Goal: Transaction & Acquisition: Book appointment/travel/reservation

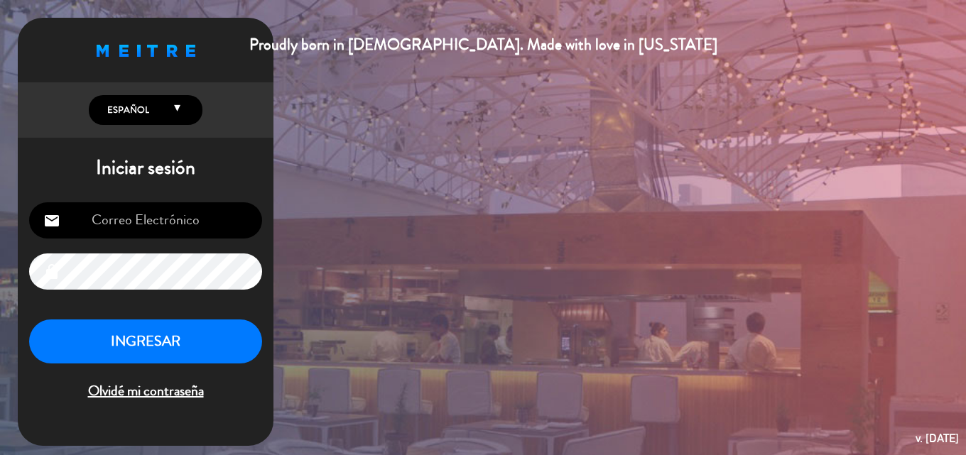
type input "[EMAIL_ADDRESS][DOMAIN_NAME]"
click at [211, 364] on button "INGRESAR" at bounding box center [145, 342] width 233 height 45
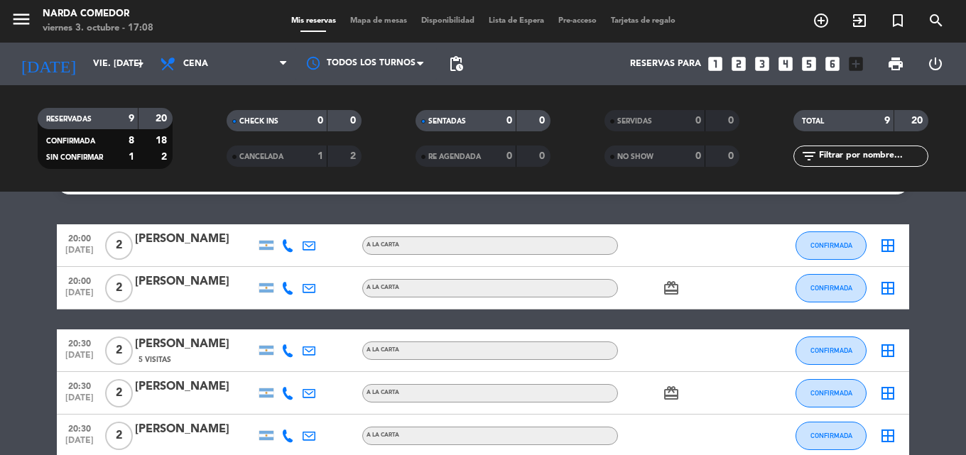
scroll to position [32, 0]
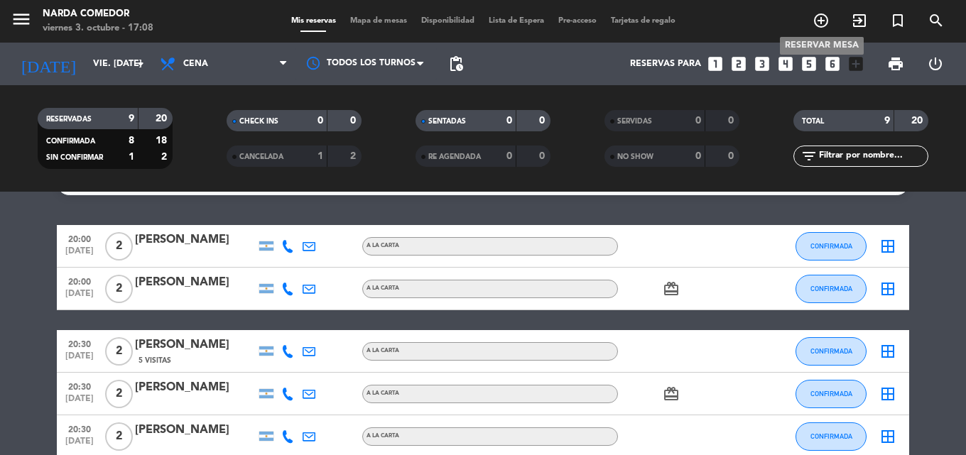
click at [819, 20] on icon "add_circle_outline" at bounding box center [820, 20] width 17 height 17
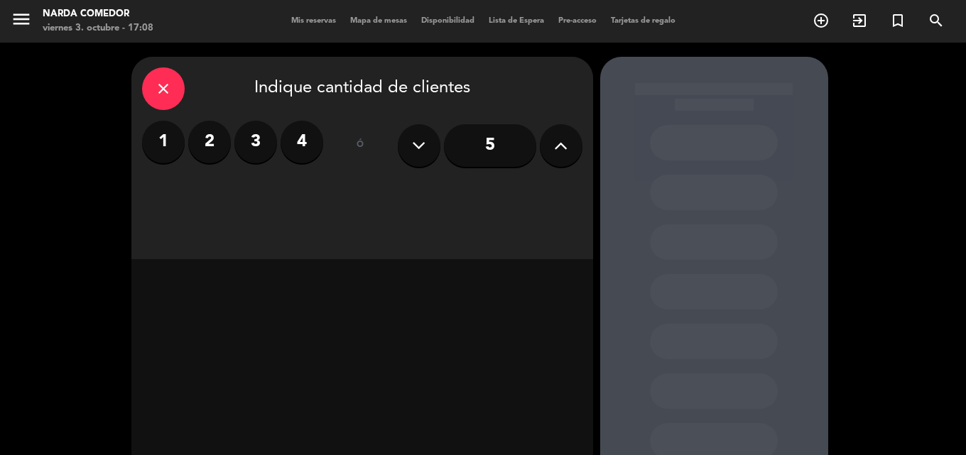
click at [298, 150] on label "4" at bounding box center [301, 142] width 43 height 43
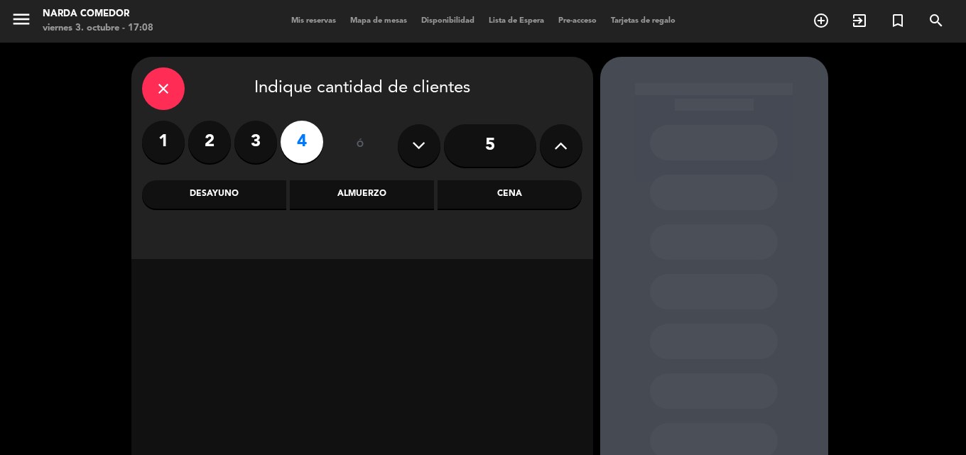
click at [298, 150] on label "4" at bounding box center [301, 142] width 43 height 43
click at [504, 192] on div "Cena" at bounding box center [509, 194] width 144 height 28
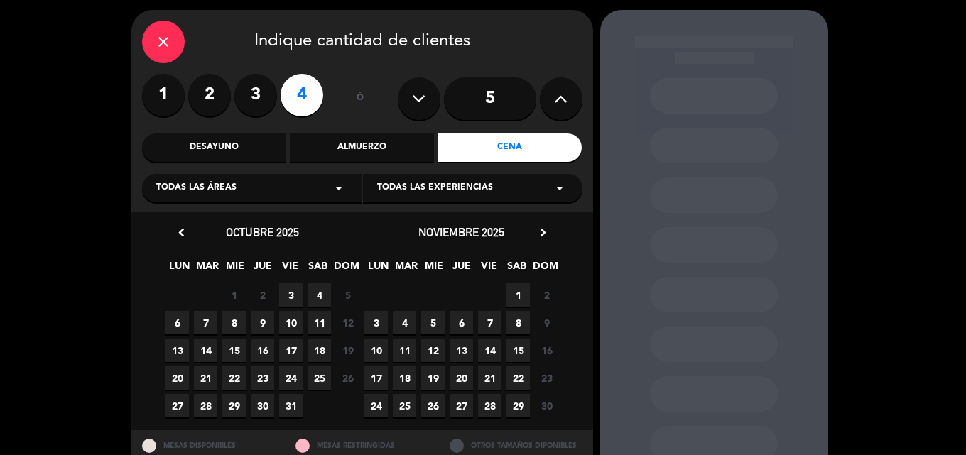
scroll to position [71, 0]
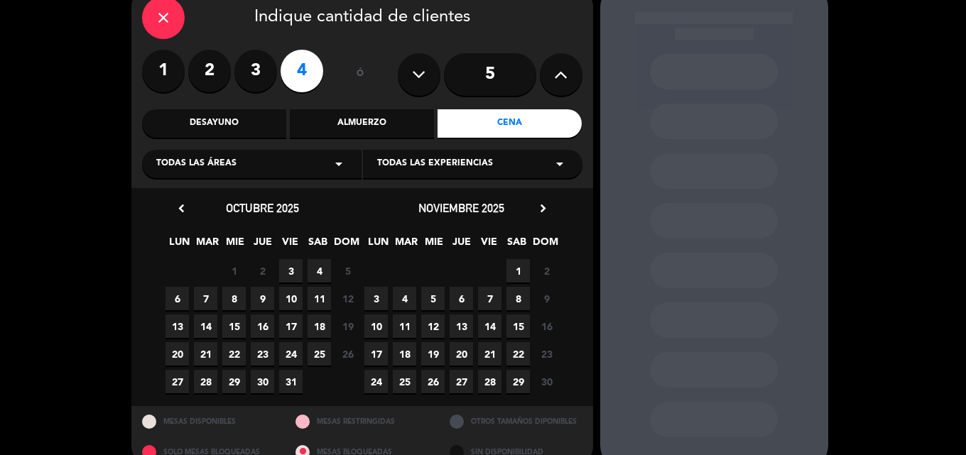
click at [291, 269] on span "3" at bounding box center [290, 270] width 23 height 23
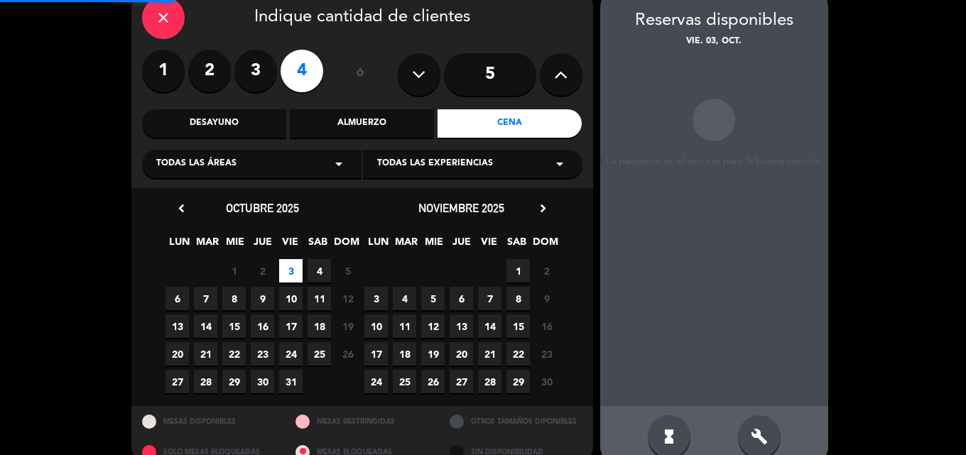
scroll to position [57, 0]
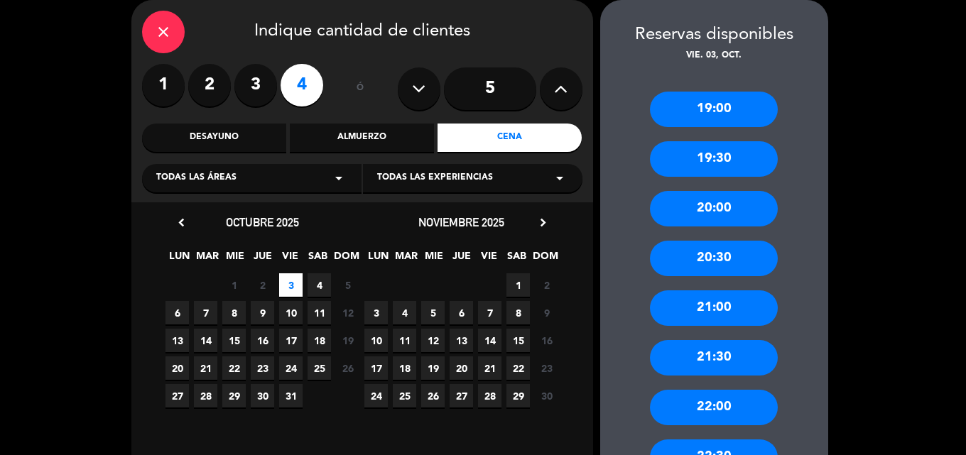
click at [735, 315] on div "21:00" at bounding box center [714, 308] width 128 height 36
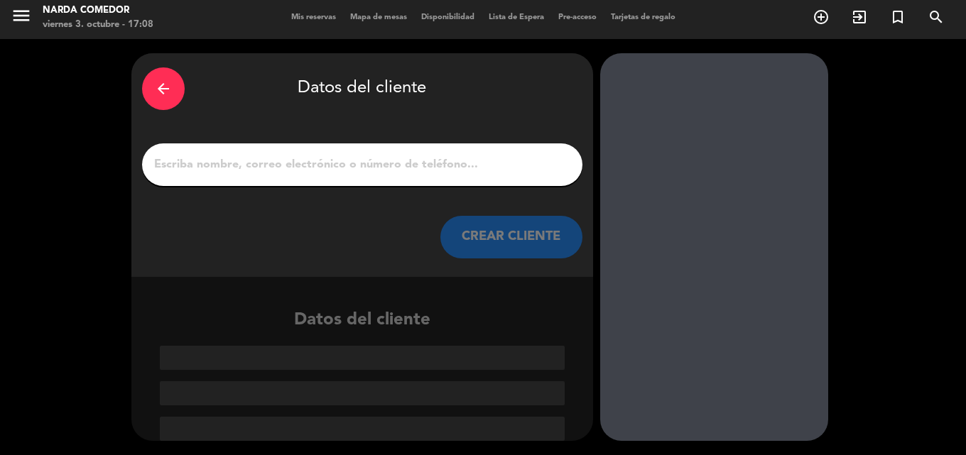
scroll to position [4, 0]
click at [350, 162] on input "1" at bounding box center [362, 165] width 419 height 20
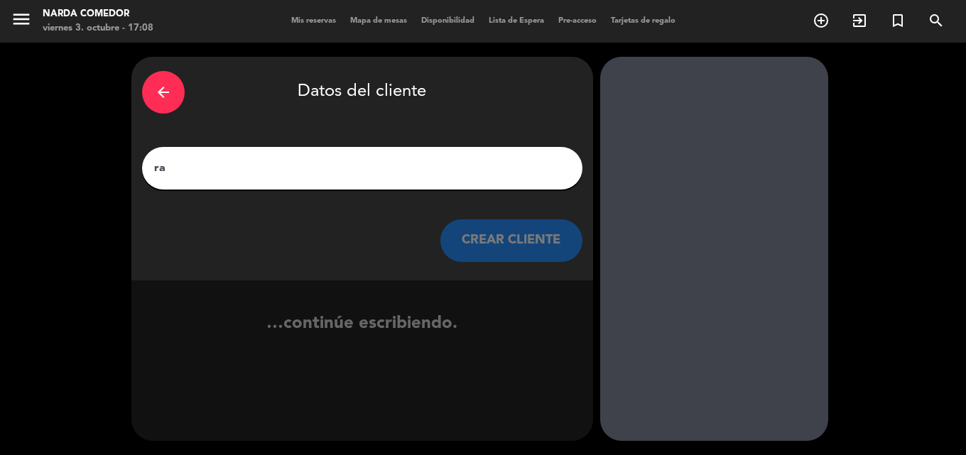
scroll to position [0, 0]
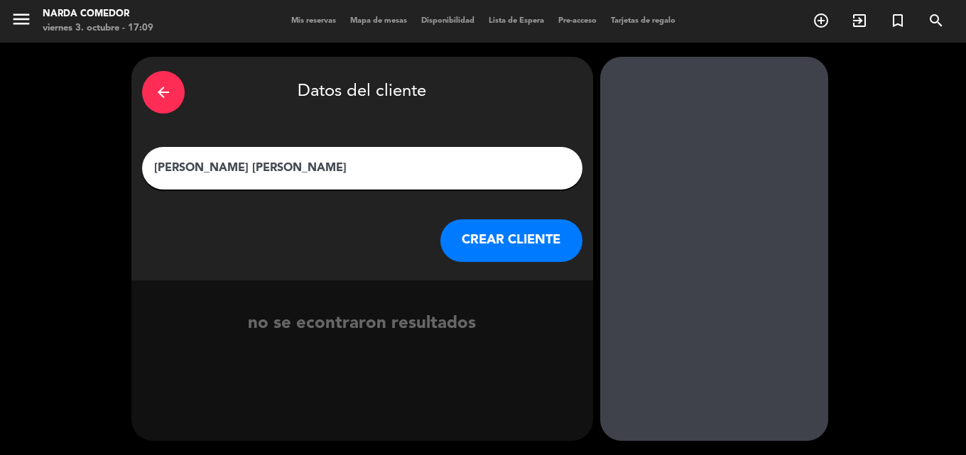
type input "[PERSON_NAME] [PERSON_NAME]"
click at [490, 241] on button "CREAR CLIENTE" at bounding box center [511, 240] width 142 height 43
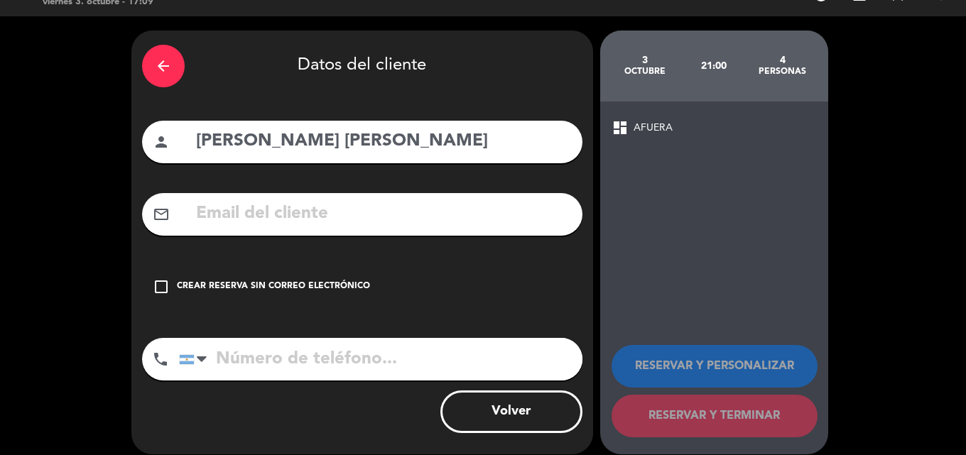
scroll to position [40, 0]
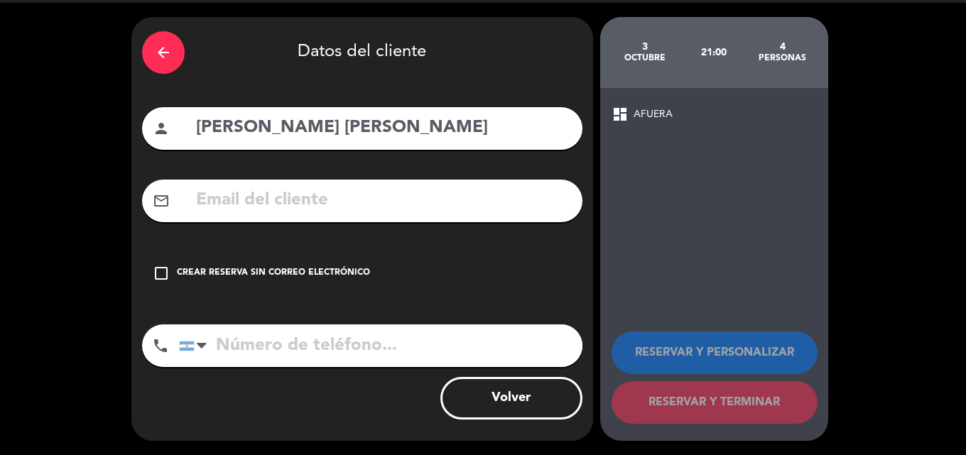
click at [159, 270] on icon "check_box_outline_blank" at bounding box center [161, 273] width 17 height 17
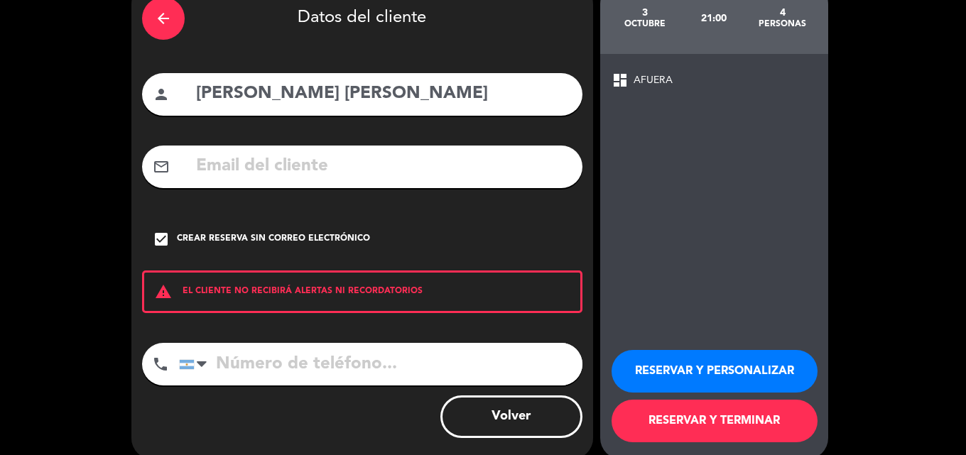
scroll to position [92, 0]
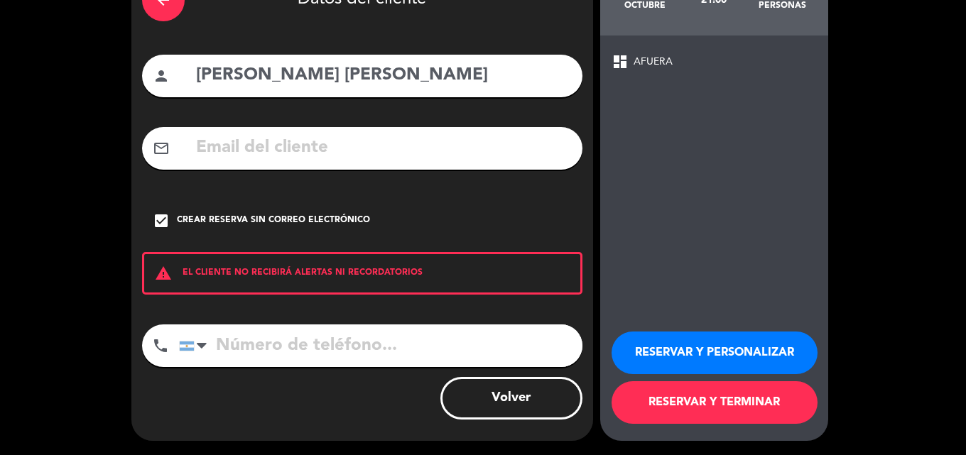
click at [704, 398] on button "RESERVAR Y TERMINAR" at bounding box center [714, 402] width 206 height 43
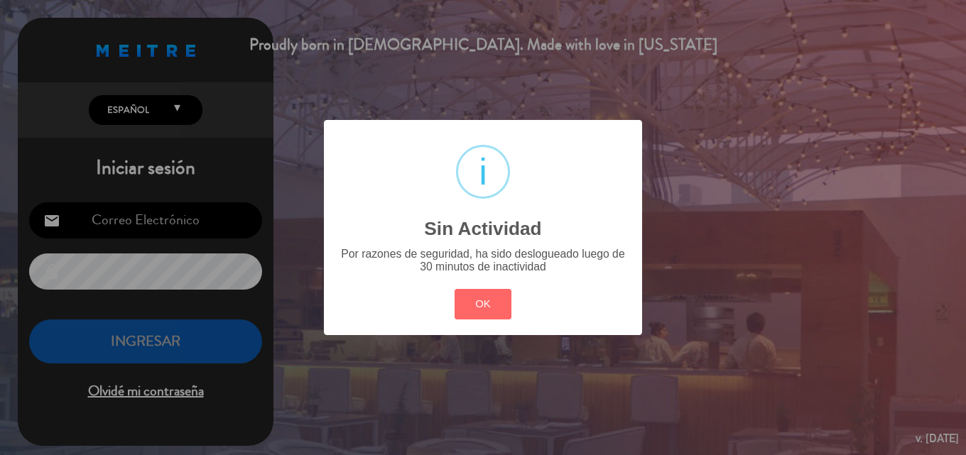
type input "[EMAIL_ADDRESS][DOMAIN_NAME]"
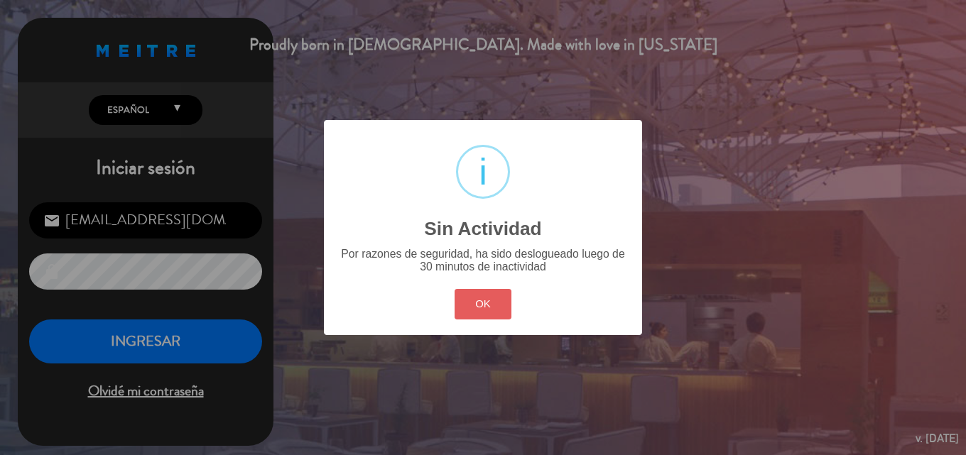
click at [508, 310] on button "OK" at bounding box center [483, 304] width 58 height 31
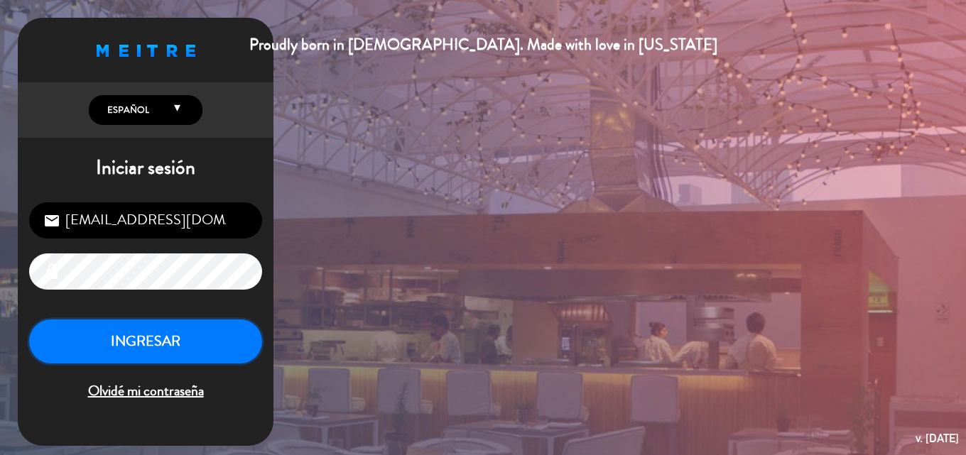
click at [209, 342] on button "INGRESAR" at bounding box center [145, 342] width 233 height 45
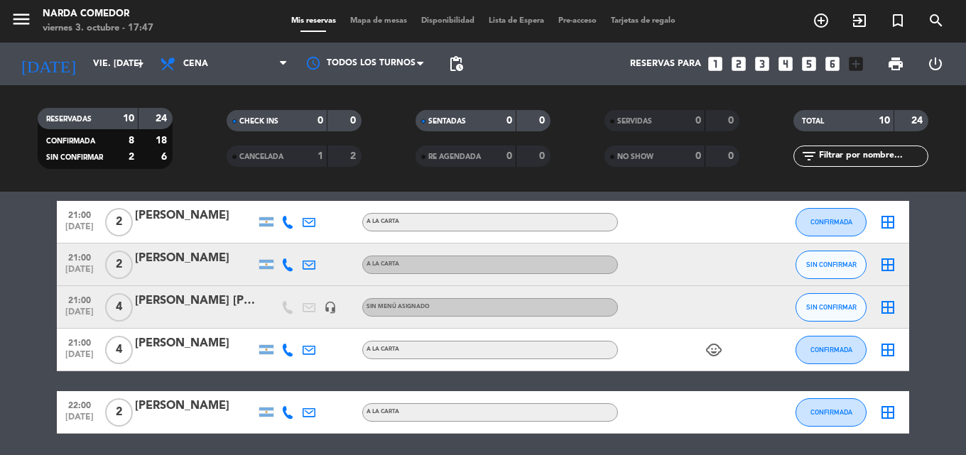
scroll to position [284, 0]
